Goal: Task Accomplishment & Management: Complete application form

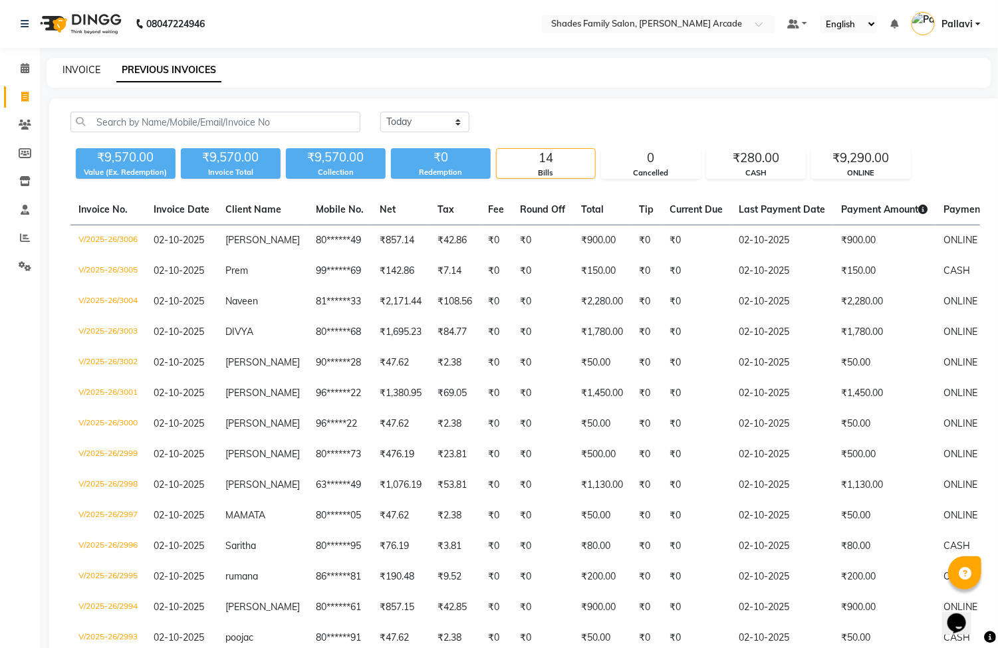
click at [84, 70] on link "INVOICE" at bounding box center [81, 70] width 38 height 12
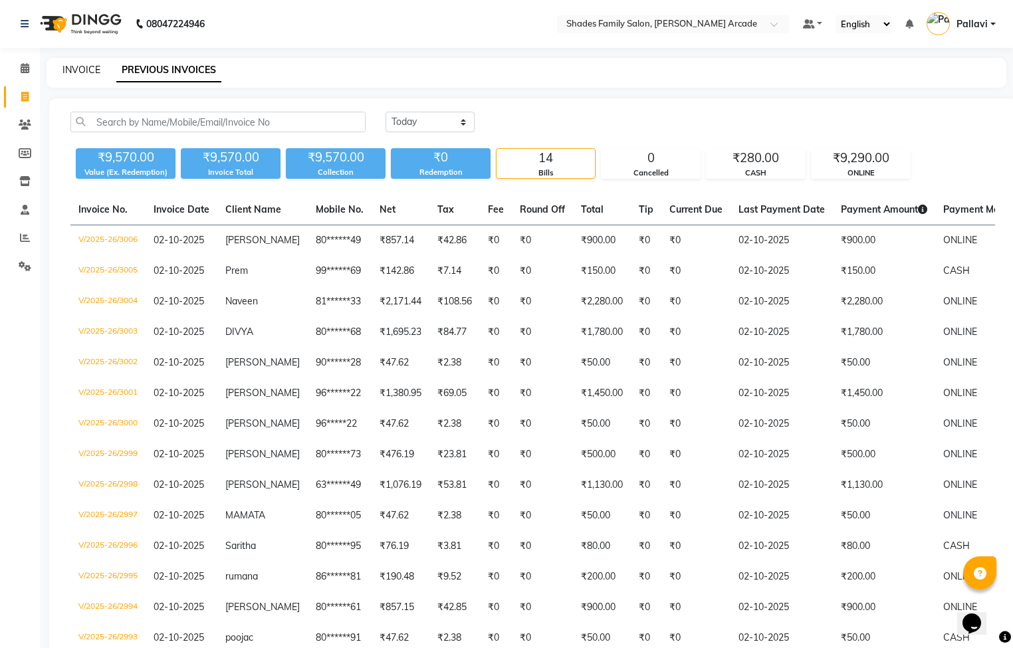
select select "service"
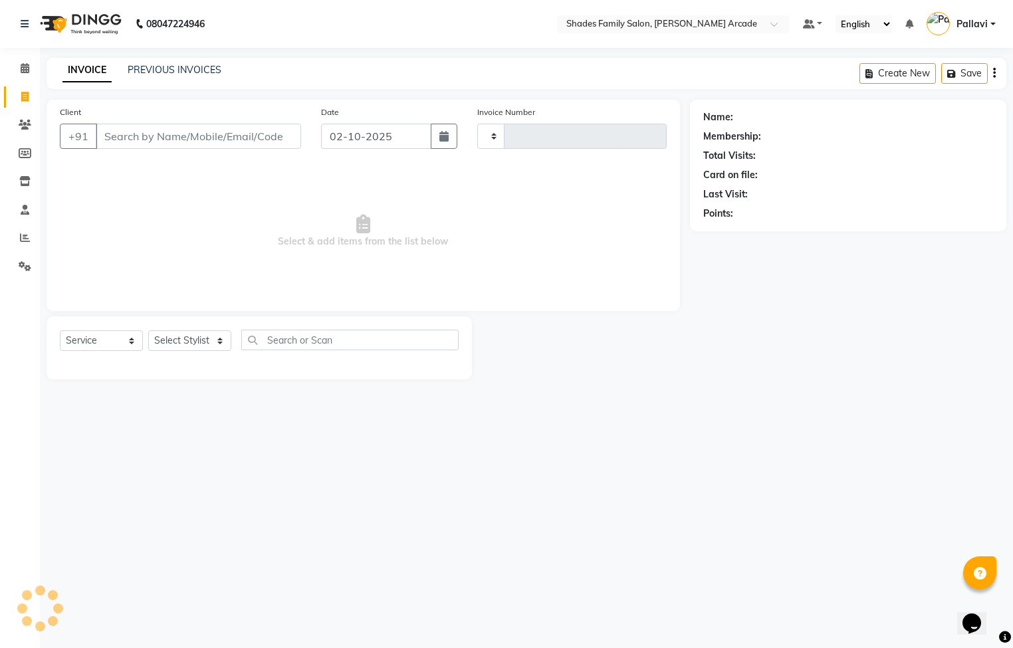
type input "3007"
select select "5538"
type input "9739607525"
click at [271, 134] on span "Add Client" at bounding box center [267, 136] width 53 height 13
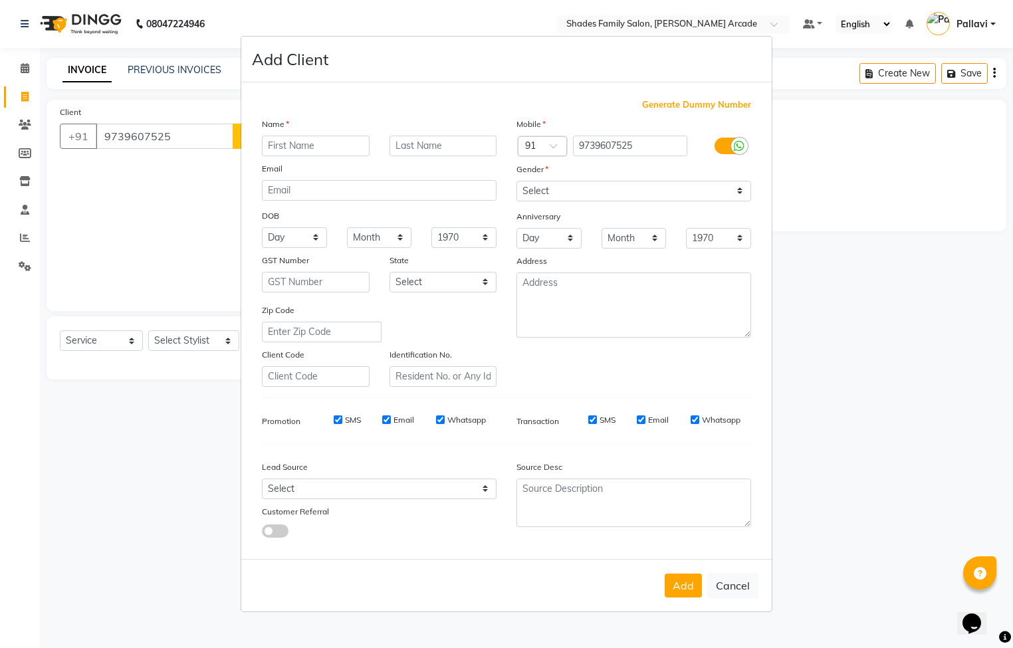
click at [278, 144] on input "text" at bounding box center [316, 146] width 108 height 21
type input "[PERSON_NAME]"
click at [573, 184] on select "Select [DEMOGRAPHIC_DATA] [DEMOGRAPHIC_DATA] Other Prefer Not To Say" at bounding box center [633, 191] width 235 height 21
select select "[DEMOGRAPHIC_DATA]"
click at [516, 181] on select "Select [DEMOGRAPHIC_DATA] [DEMOGRAPHIC_DATA] Other Prefer Not To Say" at bounding box center [633, 191] width 235 height 21
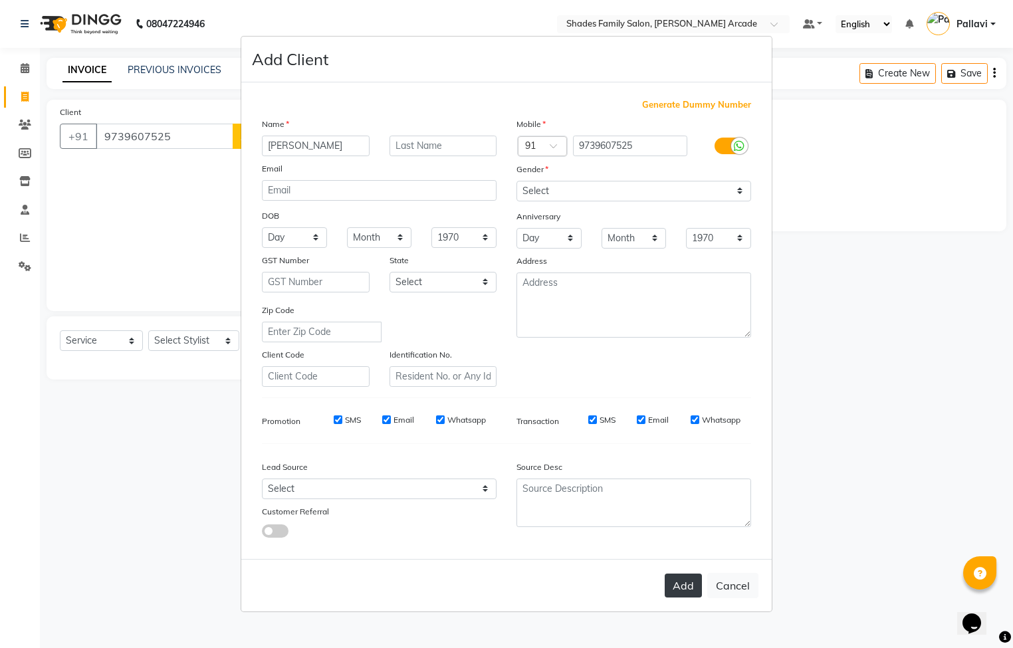
click at [679, 584] on button "Add" at bounding box center [683, 586] width 37 height 24
type input "97******25"
select select
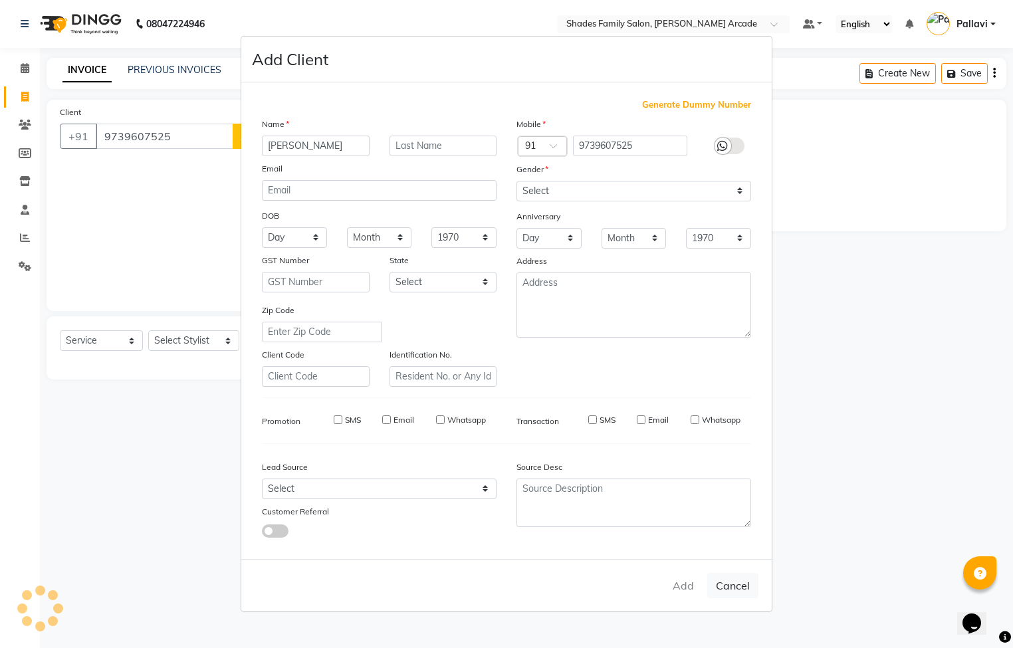
select select
checkbox input "false"
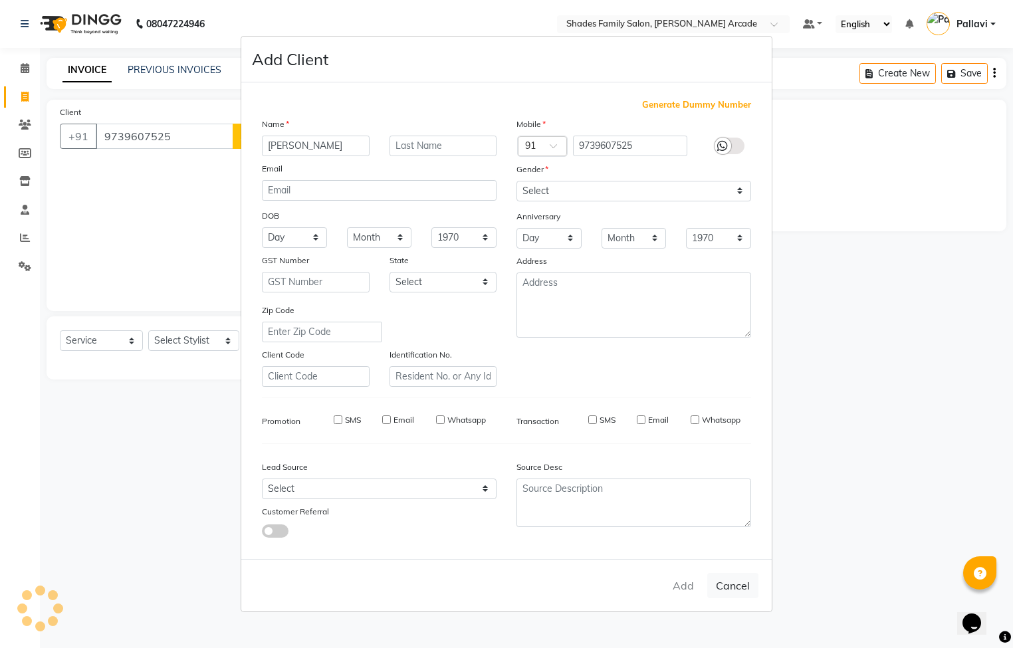
checkbox input "false"
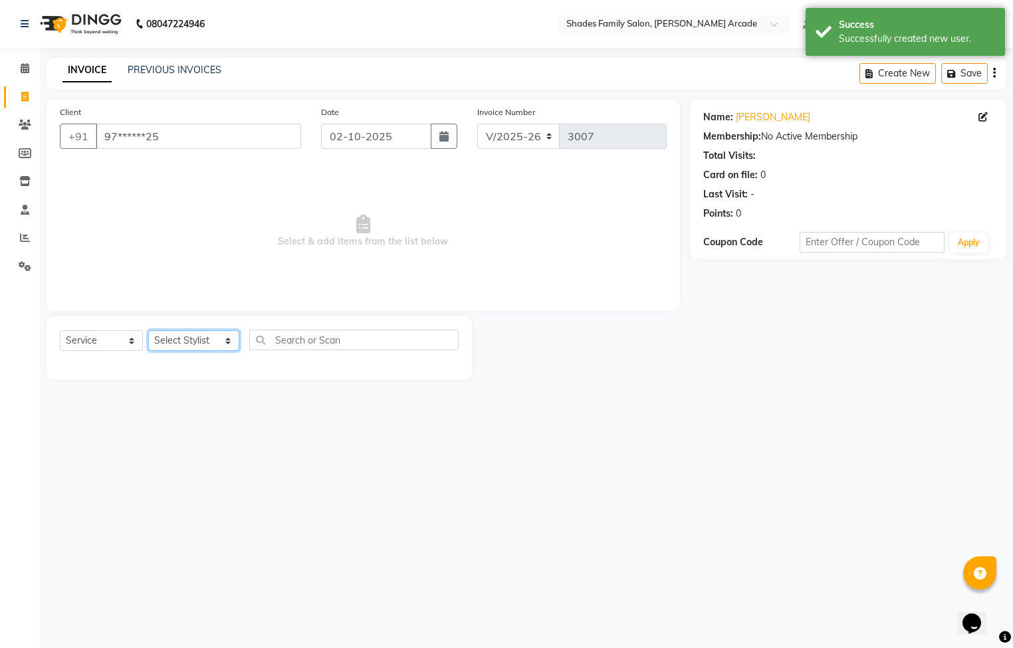
click at [184, 344] on select "Select Stylist Admin [PERSON_NAME] [PERSON_NAME] Anuradha Ashwini Ayesha [PERSO…" at bounding box center [193, 340] width 91 height 21
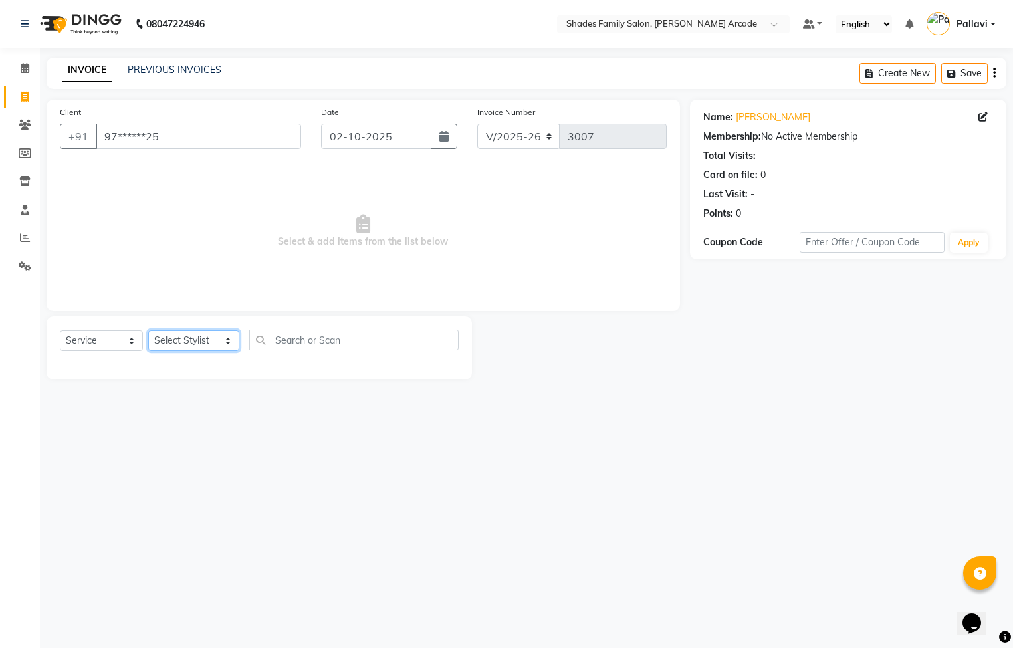
select select "92334"
click at [148, 331] on select "Select Stylist Admin [PERSON_NAME] [PERSON_NAME] Anuradha Ashwini Ayesha [PERSO…" at bounding box center [193, 340] width 91 height 21
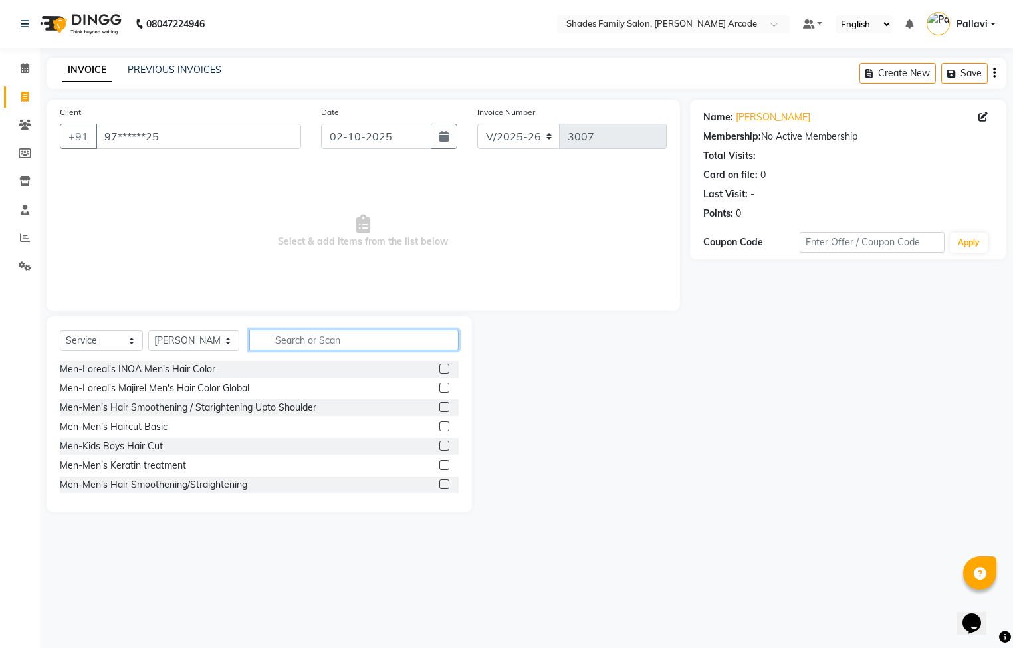
click at [366, 335] on input "text" at bounding box center [353, 340] width 209 height 21
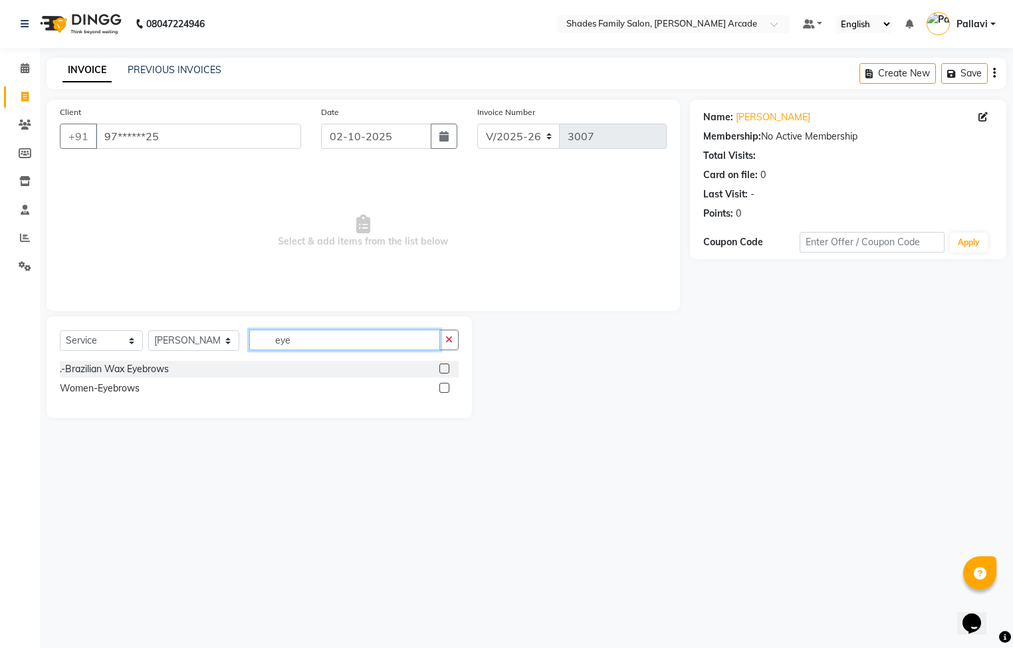
type input "eye"
click at [449, 385] on label at bounding box center [444, 388] width 10 height 10
click at [448, 385] on input "checkbox" at bounding box center [443, 388] width 9 height 9
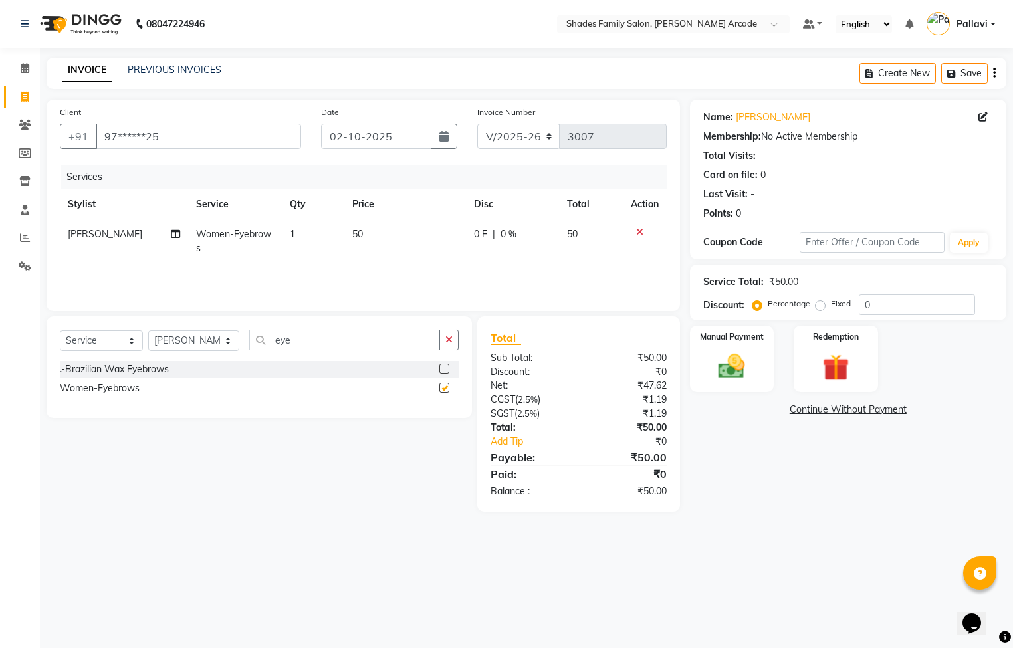
checkbox input "false"
click at [453, 341] on button "button" at bounding box center [448, 340] width 19 height 21
type input "fore"
click at [441, 363] on div at bounding box center [448, 369] width 19 height 17
click at [445, 365] on label at bounding box center [444, 369] width 10 height 10
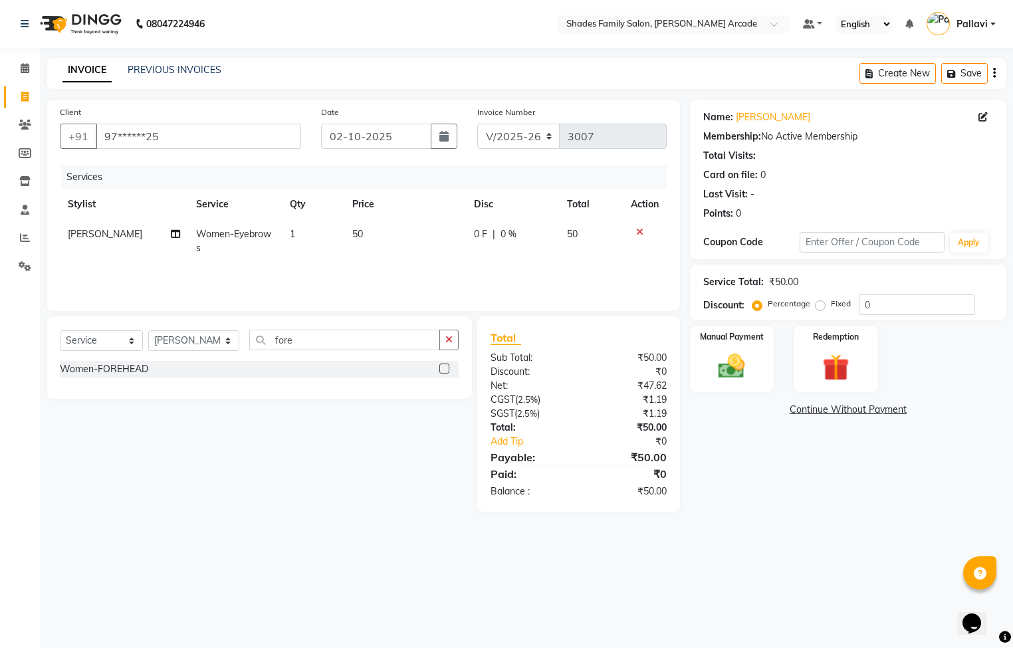
click at [445, 365] on input "checkbox" at bounding box center [443, 369] width 9 height 9
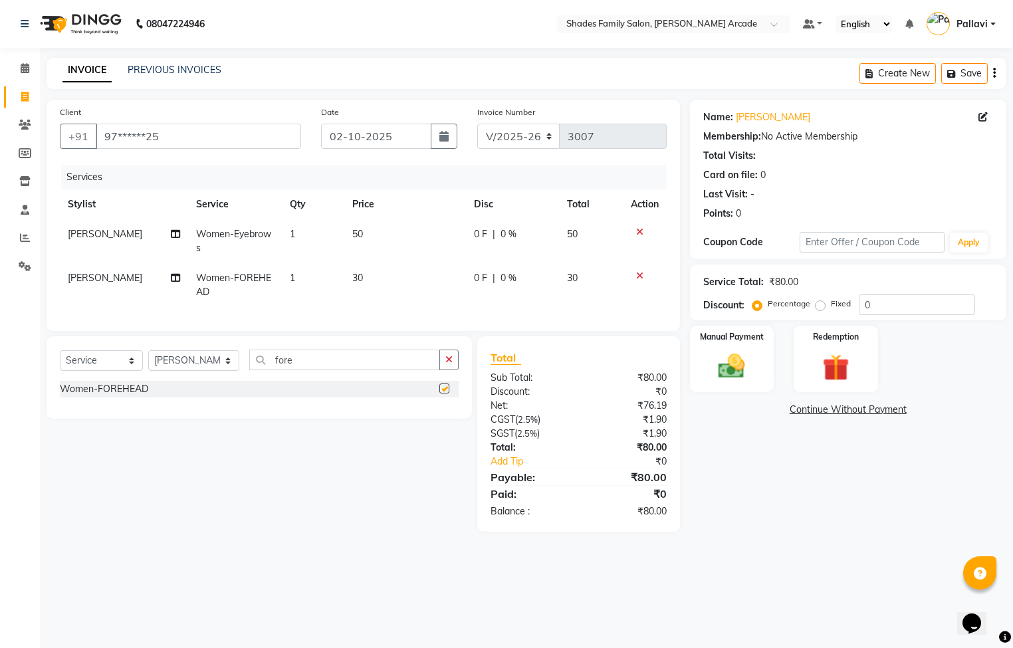
checkbox input "false"
click at [724, 363] on img at bounding box center [731, 367] width 45 height 32
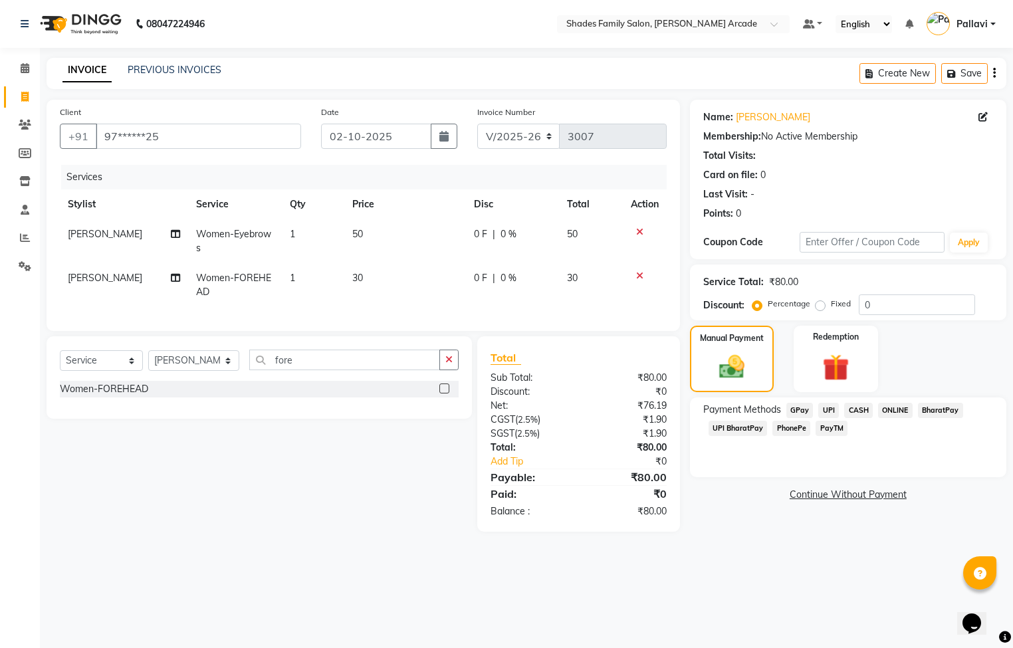
click at [860, 413] on span "CASH" at bounding box center [858, 410] width 29 height 15
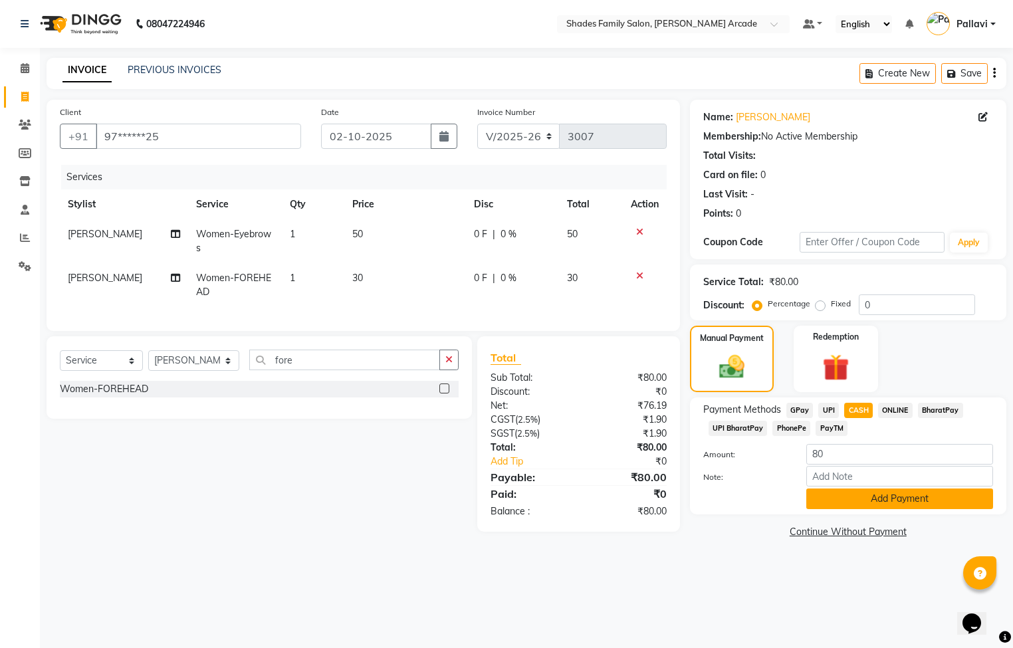
click at [883, 499] on button "Add Payment" at bounding box center [899, 498] width 187 height 21
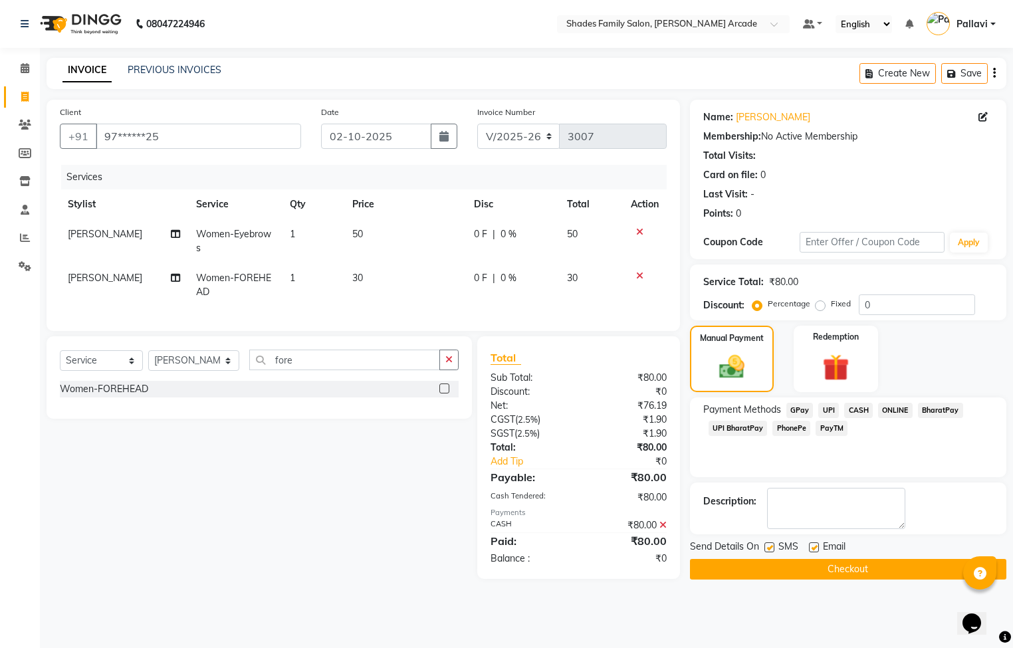
click at [855, 561] on button "Checkout" at bounding box center [848, 569] width 316 height 21
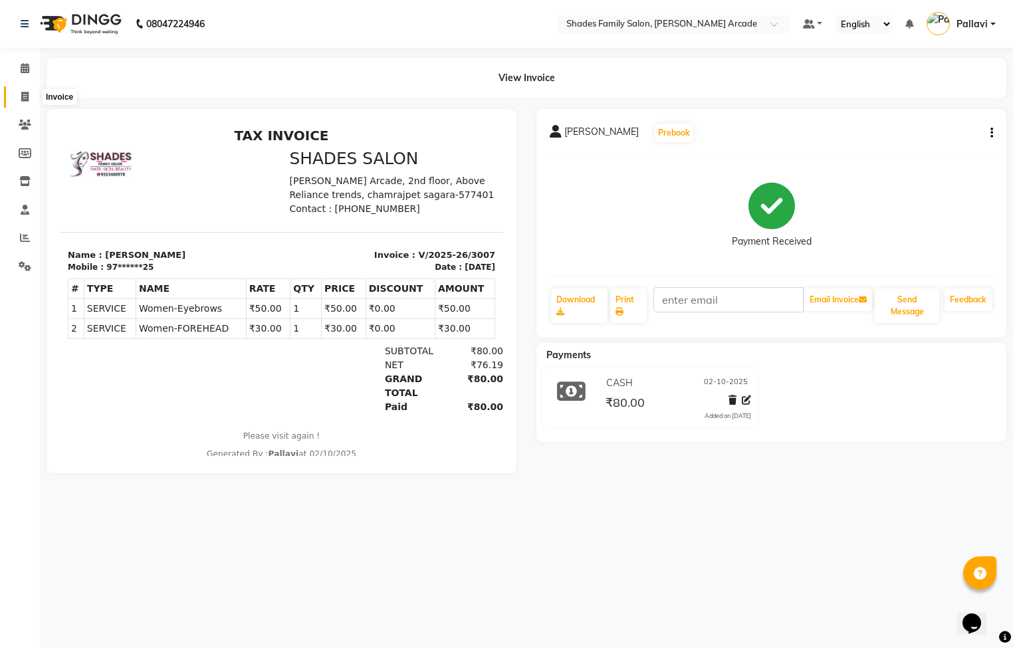
click at [26, 102] on span at bounding box center [24, 97] width 23 height 15
select select "service"
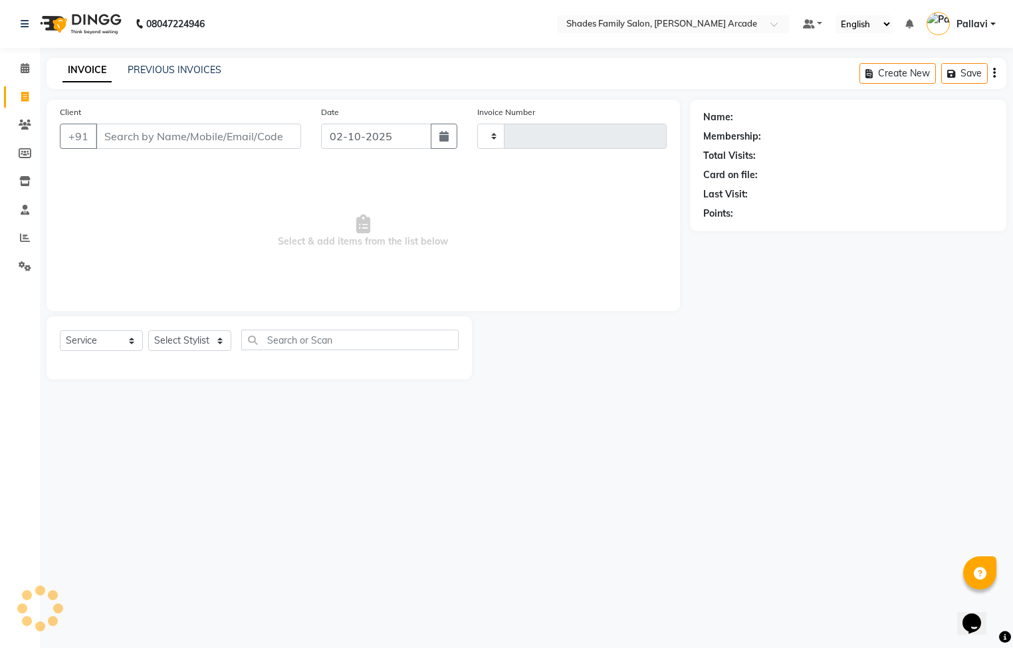
type input "3008"
select select "5538"
click at [144, 66] on link "PREVIOUS INVOICES" at bounding box center [175, 70] width 94 height 12
